Goal: Information Seeking & Learning: Learn about a topic

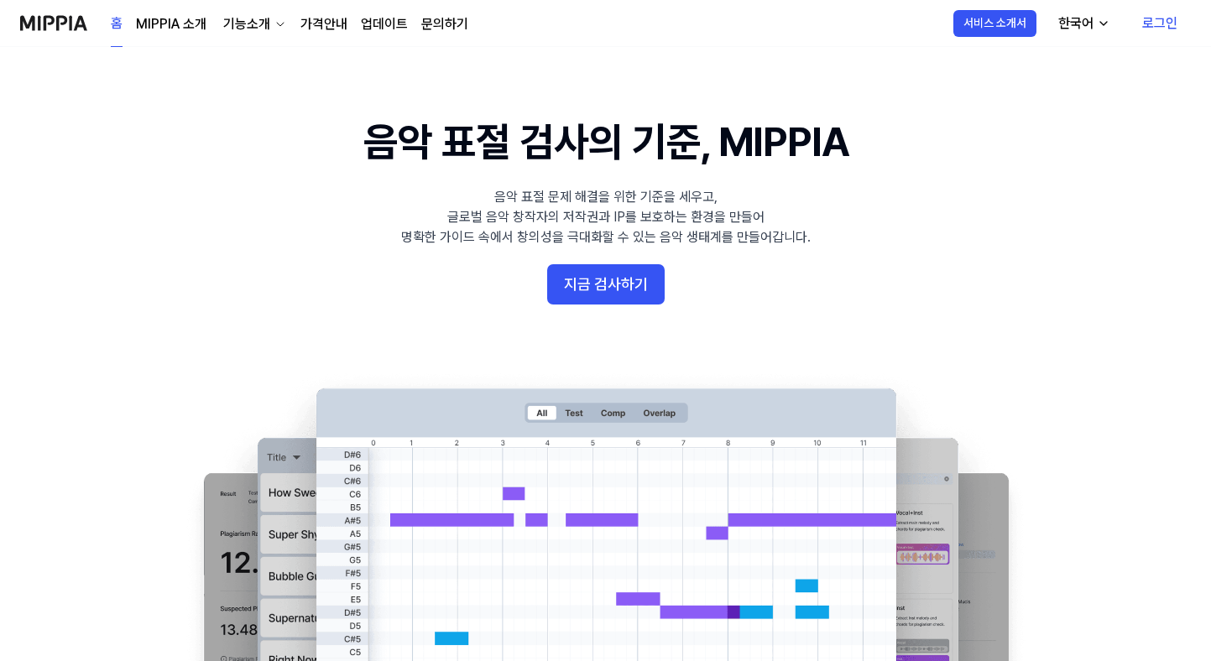
click at [183, 27] on link "MIPPIA 소개" at bounding box center [171, 24] width 71 height 20
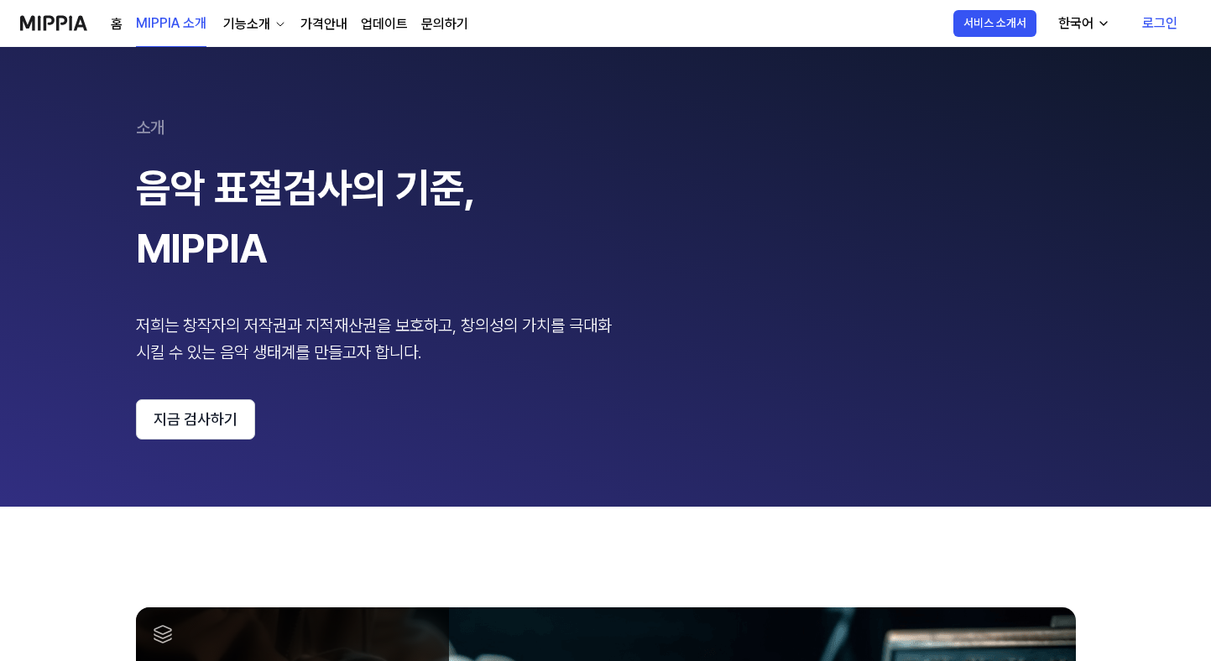
click at [265, 26] on div "기능소개" at bounding box center [247, 24] width 54 height 20
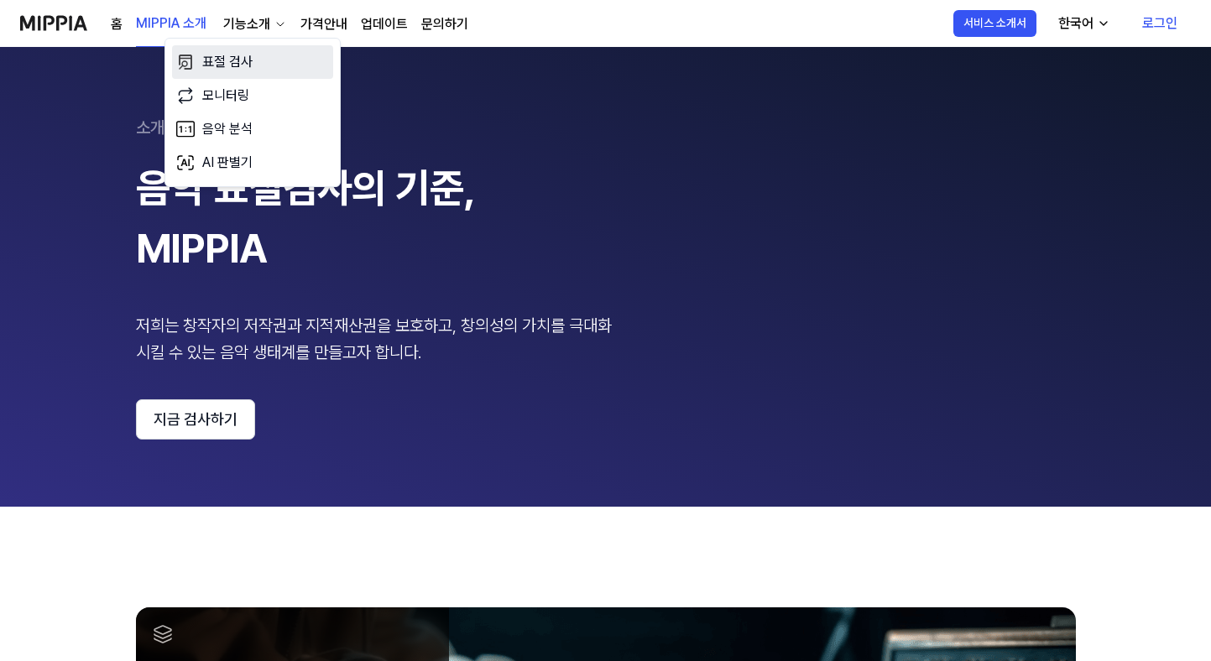
click at [241, 58] on link "표절 검사" at bounding box center [252, 62] width 161 height 34
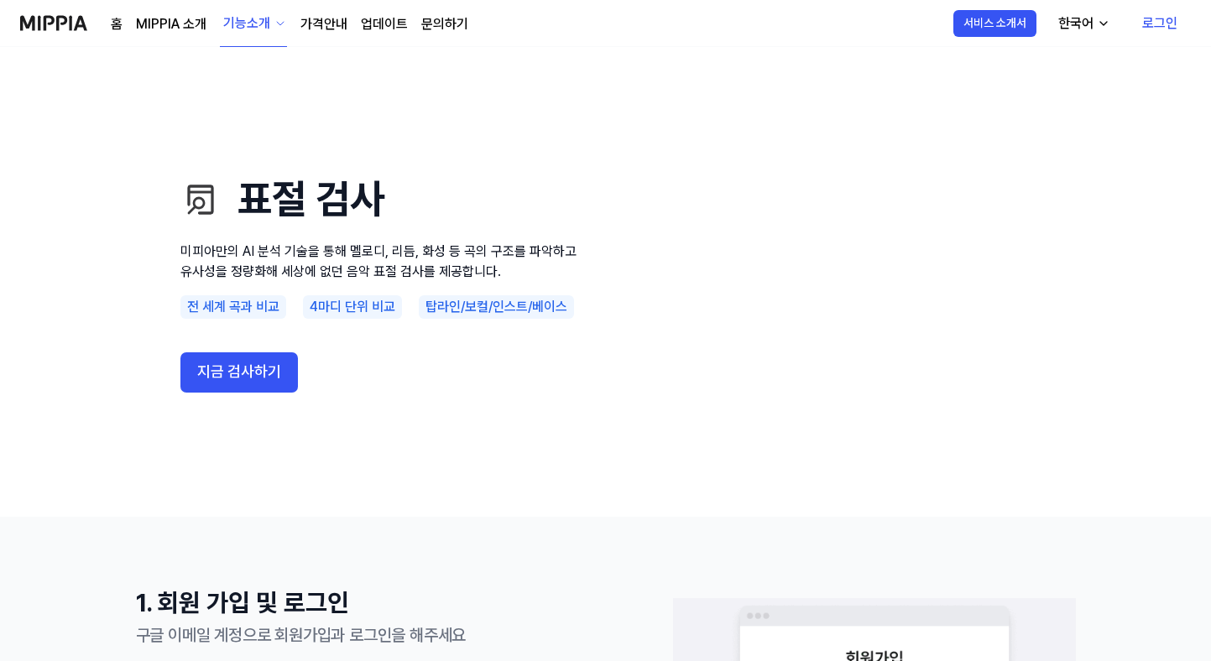
click at [247, 21] on div "기능소개" at bounding box center [247, 23] width 54 height 20
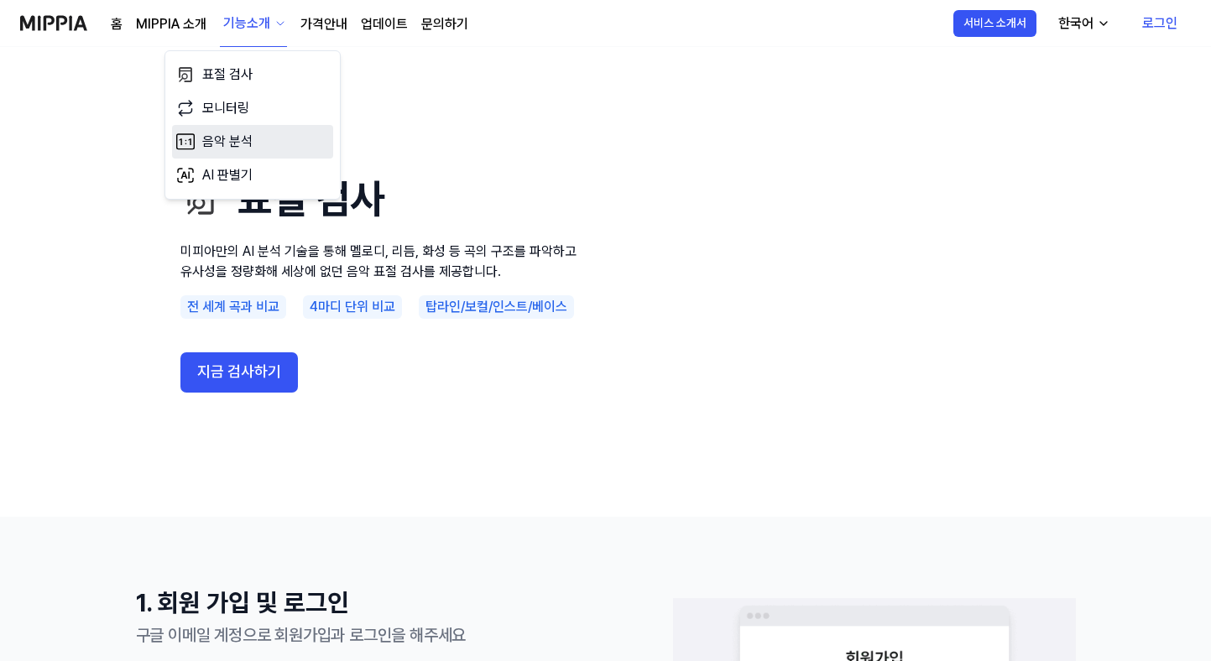
click at [227, 142] on link "음악 분석" at bounding box center [252, 142] width 161 height 34
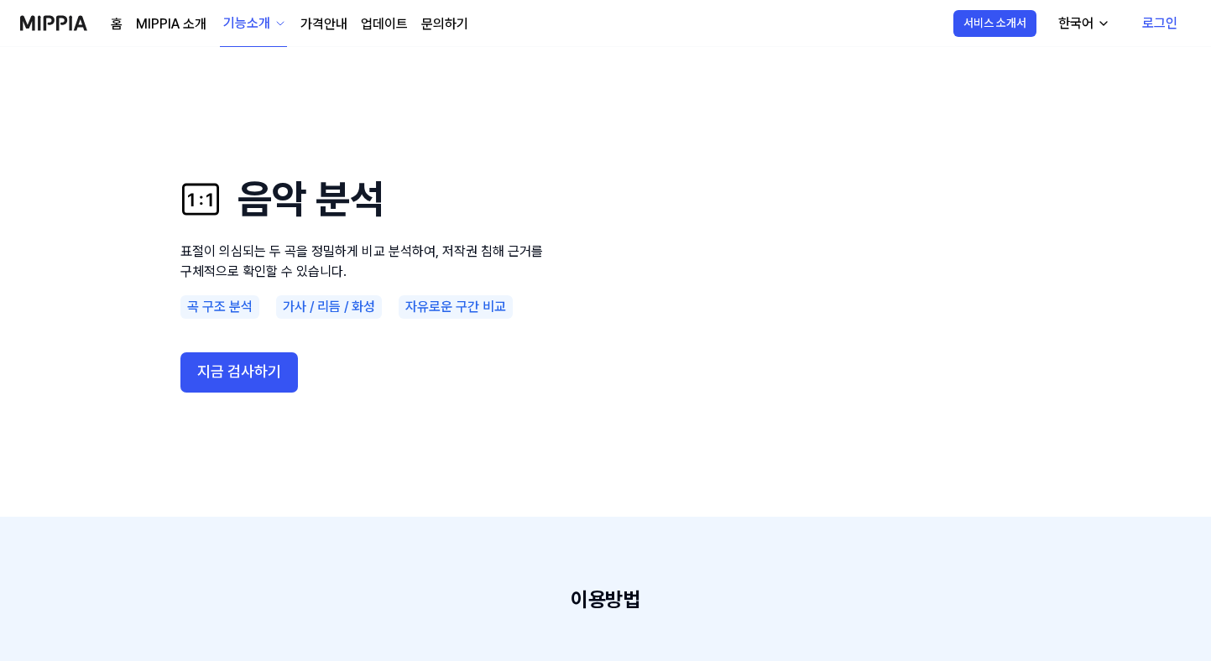
click at [264, 22] on div "기능소개" at bounding box center [247, 23] width 54 height 20
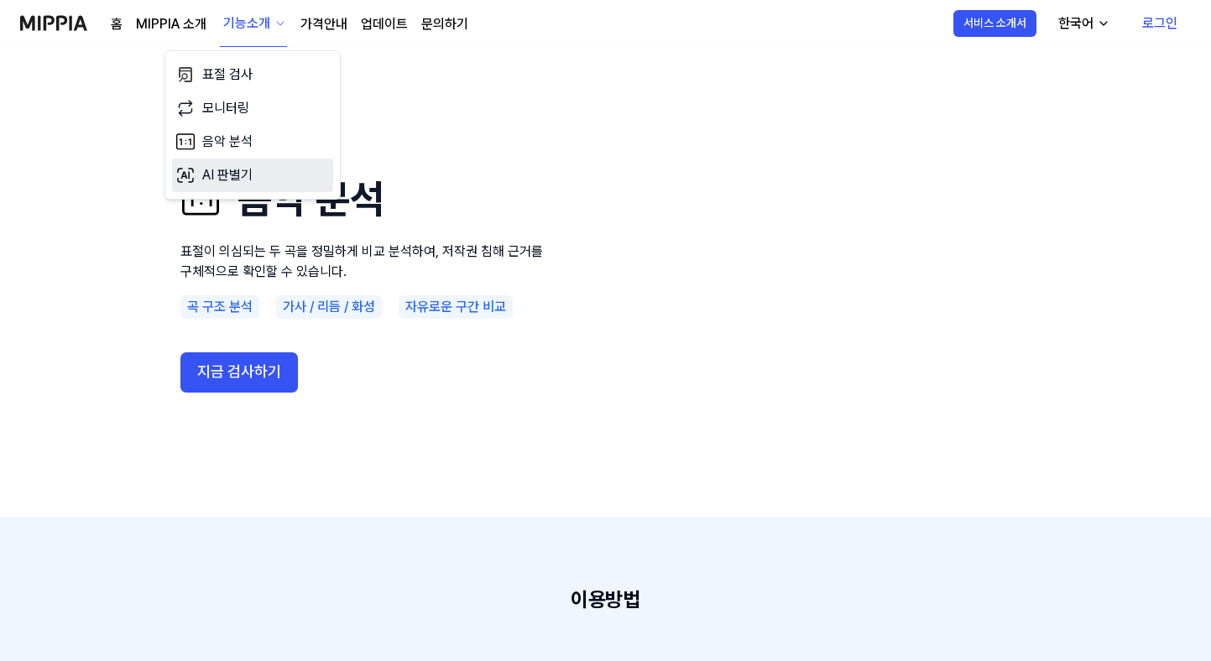
click at [259, 175] on link "AI 판별기" at bounding box center [252, 176] width 161 height 34
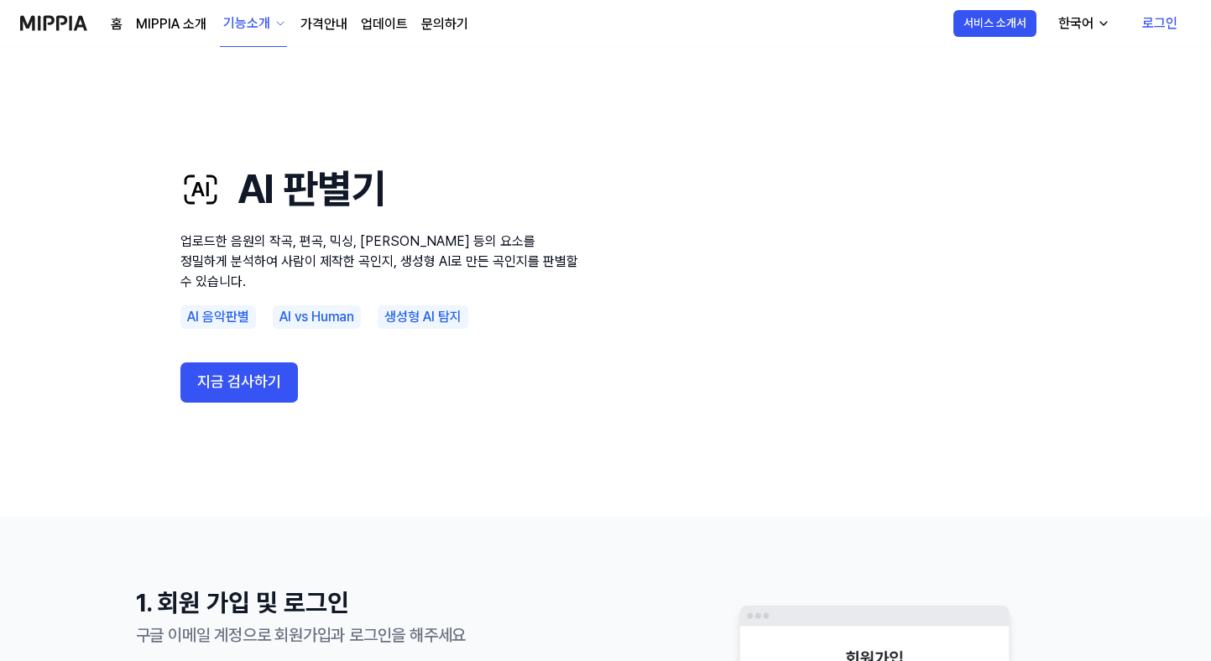
click at [270, 31] on div "기능소개" at bounding box center [247, 23] width 54 height 20
click at [327, 29] on link "가격안내" at bounding box center [323, 24] width 47 height 20
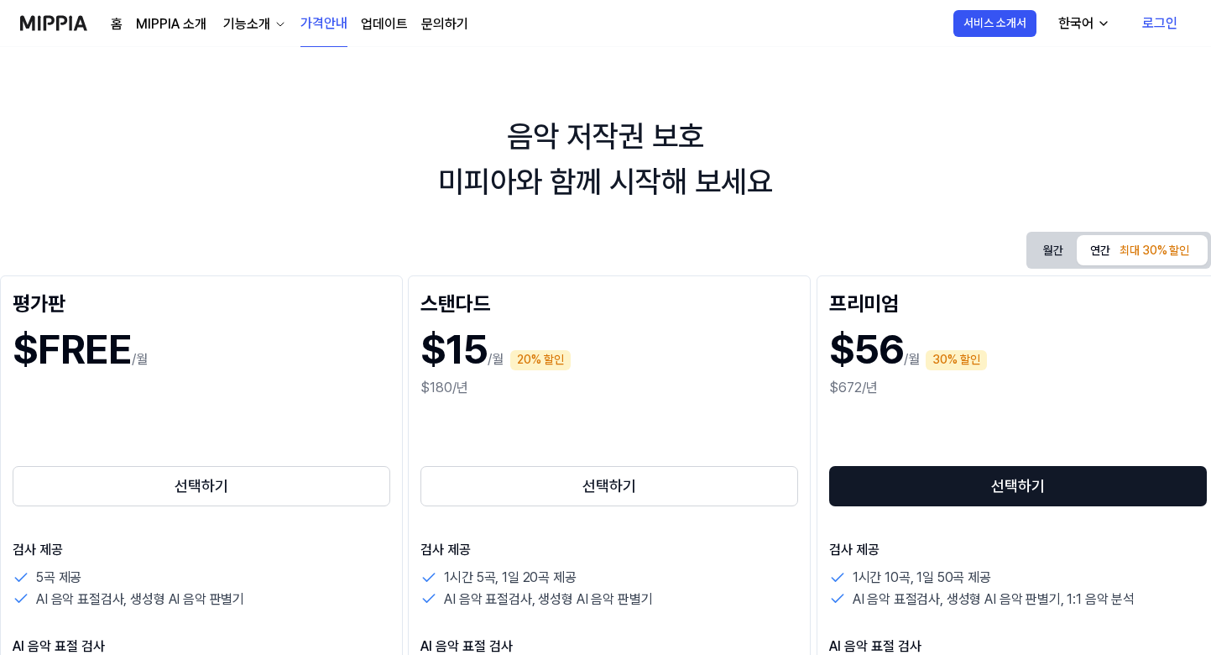
click at [377, 24] on link "업데이트" at bounding box center [384, 24] width 47 height 20
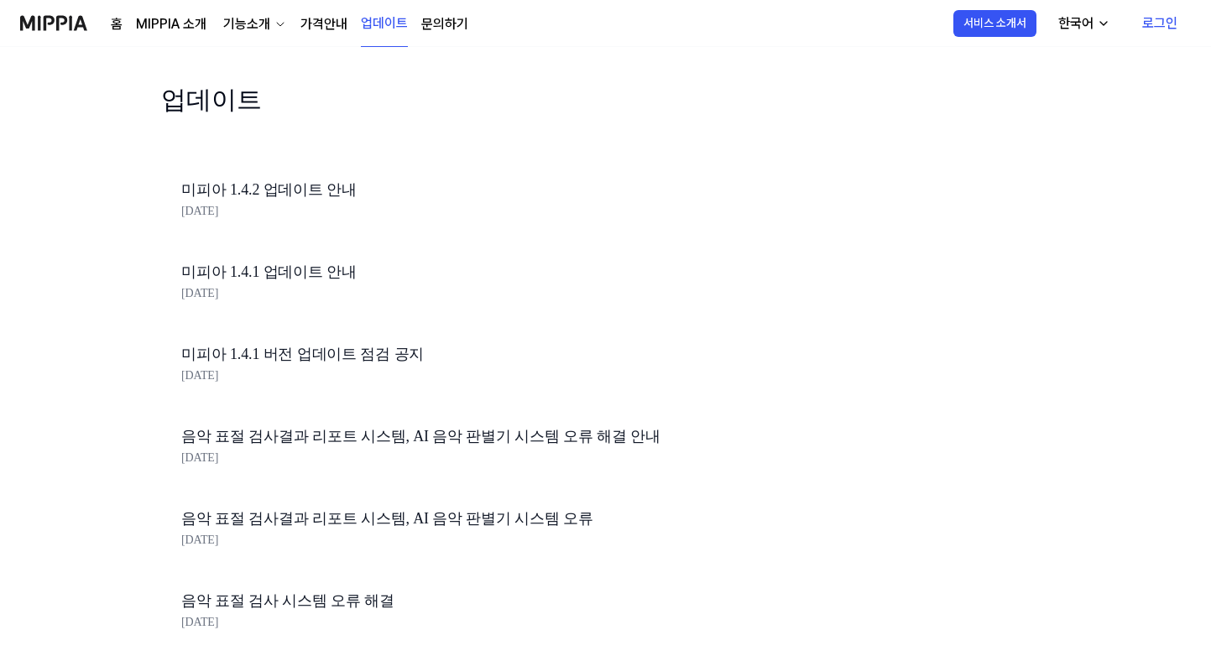
click at [121, 25] on link "홈" at bounding box center [117, 24] width 12 height 20
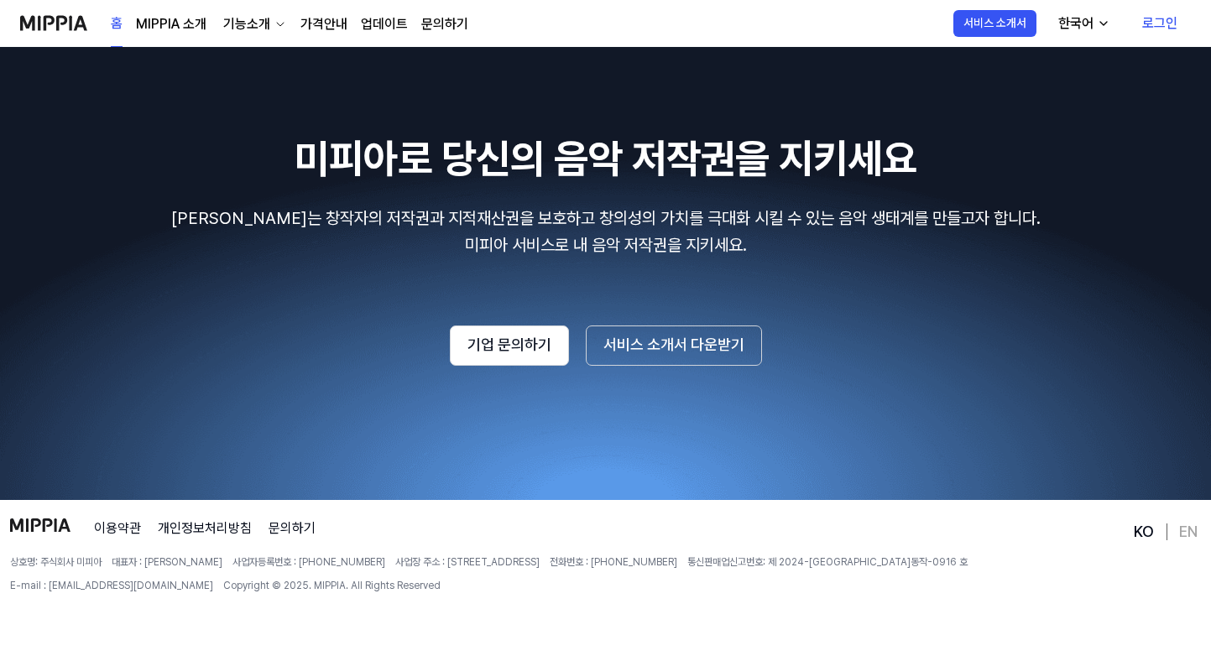
scroll to position [2435, 0]
